Goal: Information Seeking & Learning: Check status

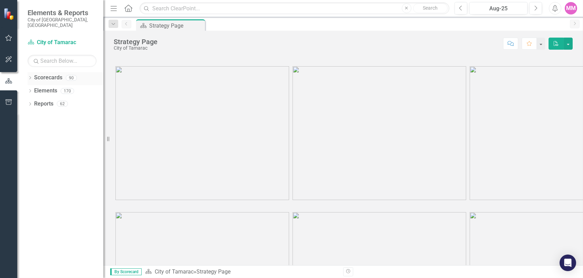
click at [30, 76] on icon "Dropdown" at bounding box center [30, 78] width 5 height 4
click at [35, 89] on icon "Dropdown" at bounding box center [33, 91] width 5 height 4
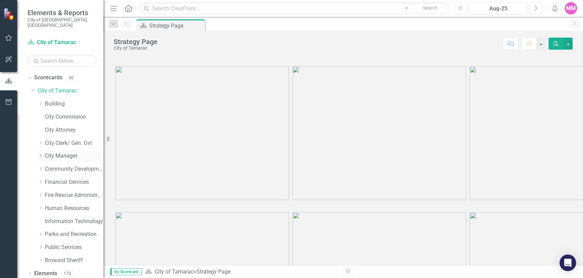
scroll to position [10, 0]
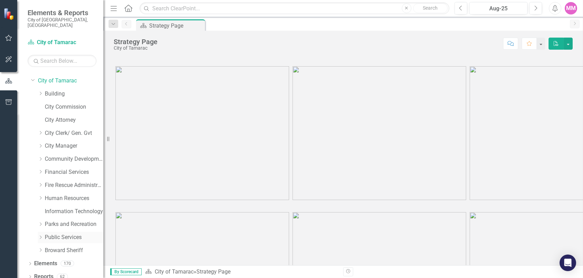
click at [42, 235] on icon "Dropdown" at bounding box center [40, 237] width 5 height 4
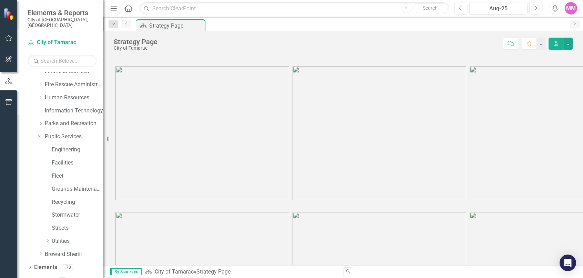
scroll to position [114, 0]
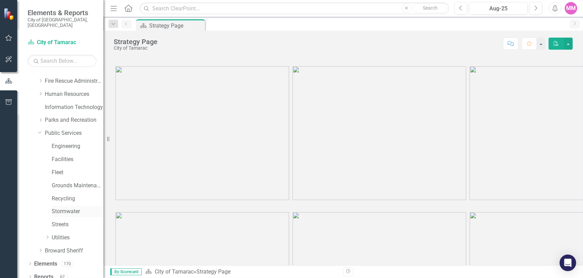
click at [72, 207] on link "Stormwater" at bounding box center [78, 211] width 52 height 8
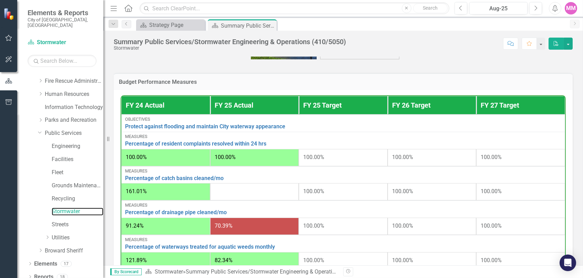
scroll to position [241, 0]
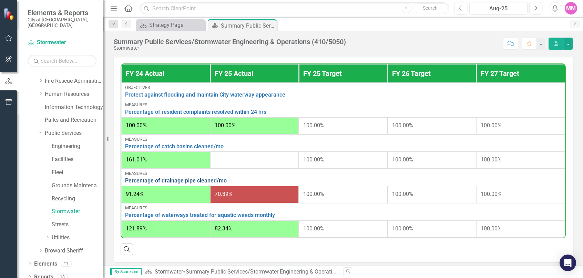
click at [171, 184] on link "Percentage of drainage pipe cleaned/mo" at bounding box center [343, 180] width 436 height 6
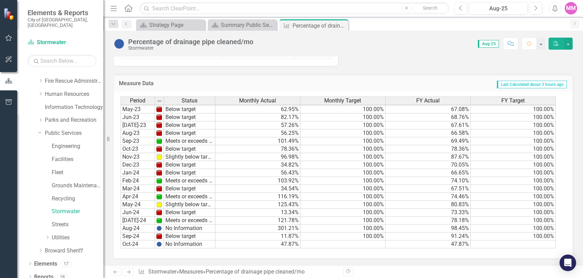
scroll to position [254, 0]
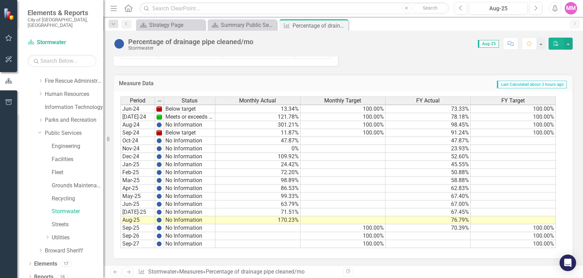
click at [128, 272] on icon "Next" at bounding box center [128, 271] width 6 height 4
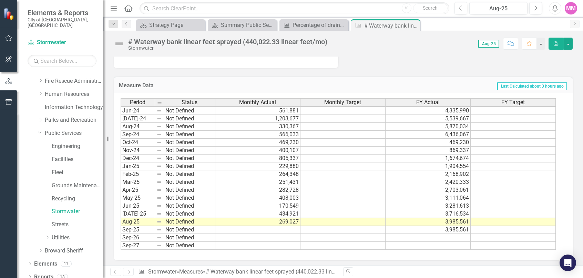
scroll to position [477, 0]
click at [115, 271] on icon at bounding box center [116, 271] width 4 height 3
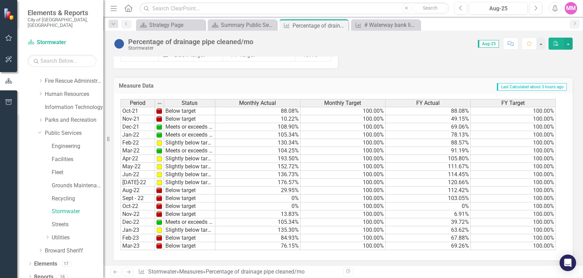
scroll to position [635, 0]
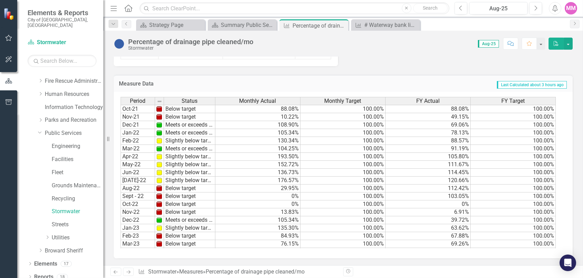
click at [115, 274] on icon "Previous" at bounding box center [116, 271] width 6 height 4
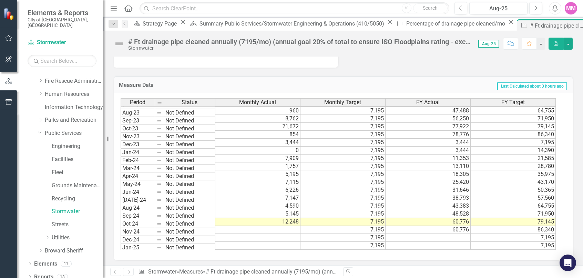
scroll to position [253, 0]
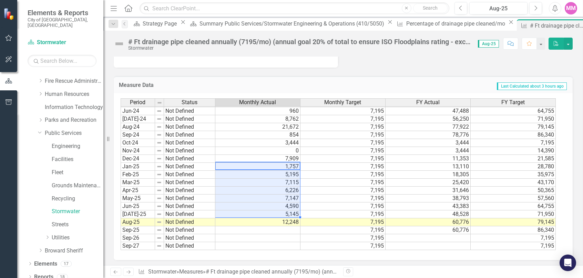
drag, startPoint x: 289, startPoint y: 163, endPoint x: 287, endPoint y: 209, distance: 45.5
click at [287, 212] on tbody "May-23 Not Defined 4,529 7,195 38,613 57,560 Jun-23 Not Defined 5,912 7,195 44,…" at bounding box center [338, 127] width 435 height 246
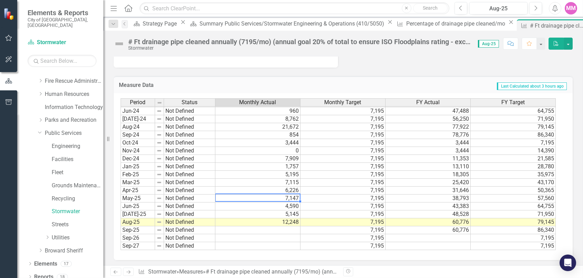
drag, startPoint x: 286, startPoint y: 199, endPoint x: 289, endPoint y: 198, distance: 3.8
click at [286, 199] on td "7,147" at bounding box center [257, 198] width 85 height 8
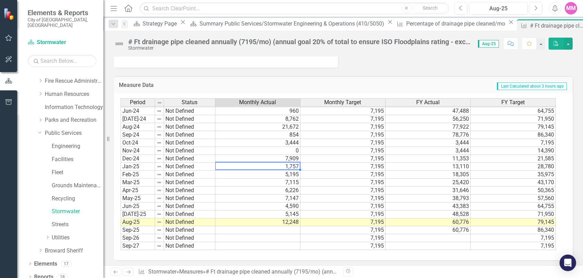
drag, startPoint x: 269, startPoint y: 163, endPoint x: 287, endPoint y: 165, distance: 18.5
click at [287, 165] on td "1,757" at bounding box center [257, 167] width 85 height 8
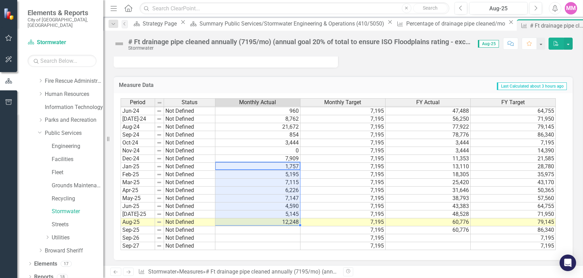
drag, startPoint x: 294, startPoint y: 163, endPoint x: 290, endPoint y: 213, distance: 50.1
click at [290, 213] on tbody "May-23 Not Defined 4,529 7,195 38,613 57,560 Jun-23 Not Defined 5,912 7,195 44,…" at bounding box center [338, 127] width 435 height 246
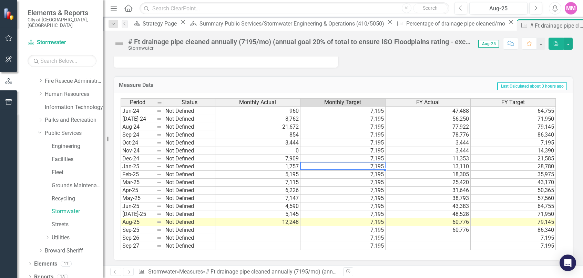
click at [320, 167] on td "7,195" at bounding box center [342, 167] width 85 height 8
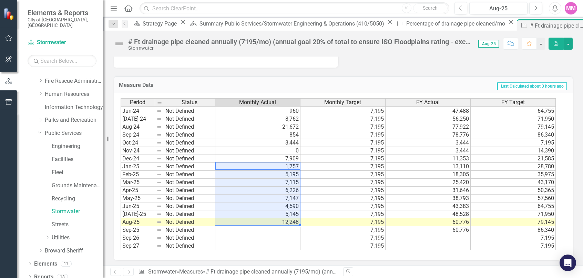
drag, startPoint x: 242, startPoint y: 165, endPoint x: 274, endPoint y: 211, distance: 55.8
click at [275, 214] on tbody "May-23 Not Defined 4,529 7,195 38,613 57,560 Jun-23 Not Defined 5,912 7,195 44,…" at bounding box center [338, 127] width 435 height 246
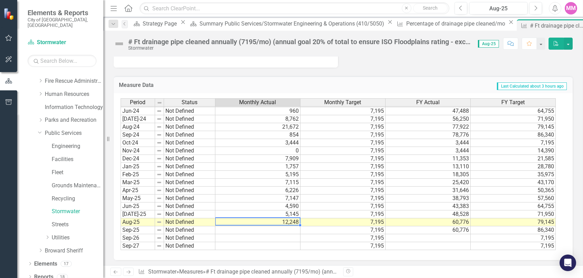
click at [277, 223] on td "12,248" at bounding box center [257, 222] width 85 height 8
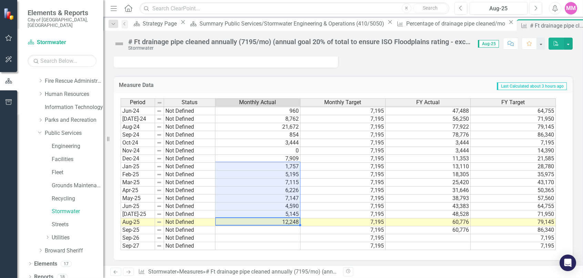
drag, startPoint x: 277, startPoint y: 223, endPoint x: 273, endPoint y: 163, distance: 60.4
click at [273, 162] on tbody "May-23 Not Defined 4,529 7,195 38,613 57,560 Jun-23 Not Defined 5,912 7,195 44,…" at bounding box center [338, 127] width 435 height 246
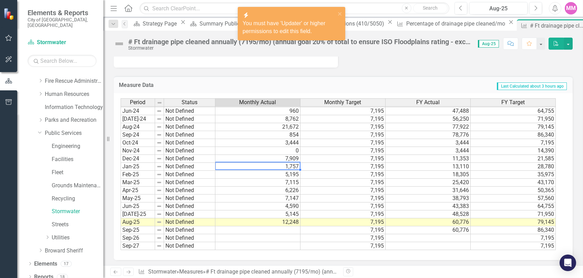
click at [277, 166] on td "1,757" at bounding box center [257, 167] width 85 height 8
